Goal: Navigation & Orientation: Find specific page/section

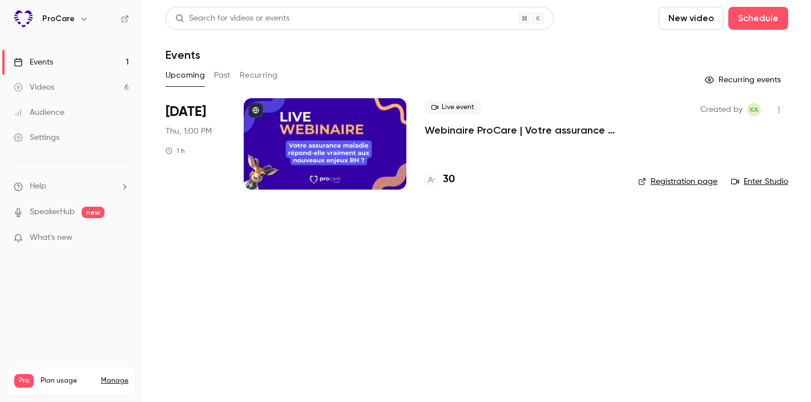
click at [38, 56] on div "Events" at bounding box center [33, 61] width 39 height 11
click at [59, 21] on h6 "ProCare" at bounding box center [58, 18] width 33 height 11
click at [72, 58] on link "Events 1" at bounding box center [71, 62] width 143 height 25
click at [82, 60] on link "Events 1" at bounding box center [71, 62] width 143 height 25
